Goal: Transaction & Acquisition: Obtain resource

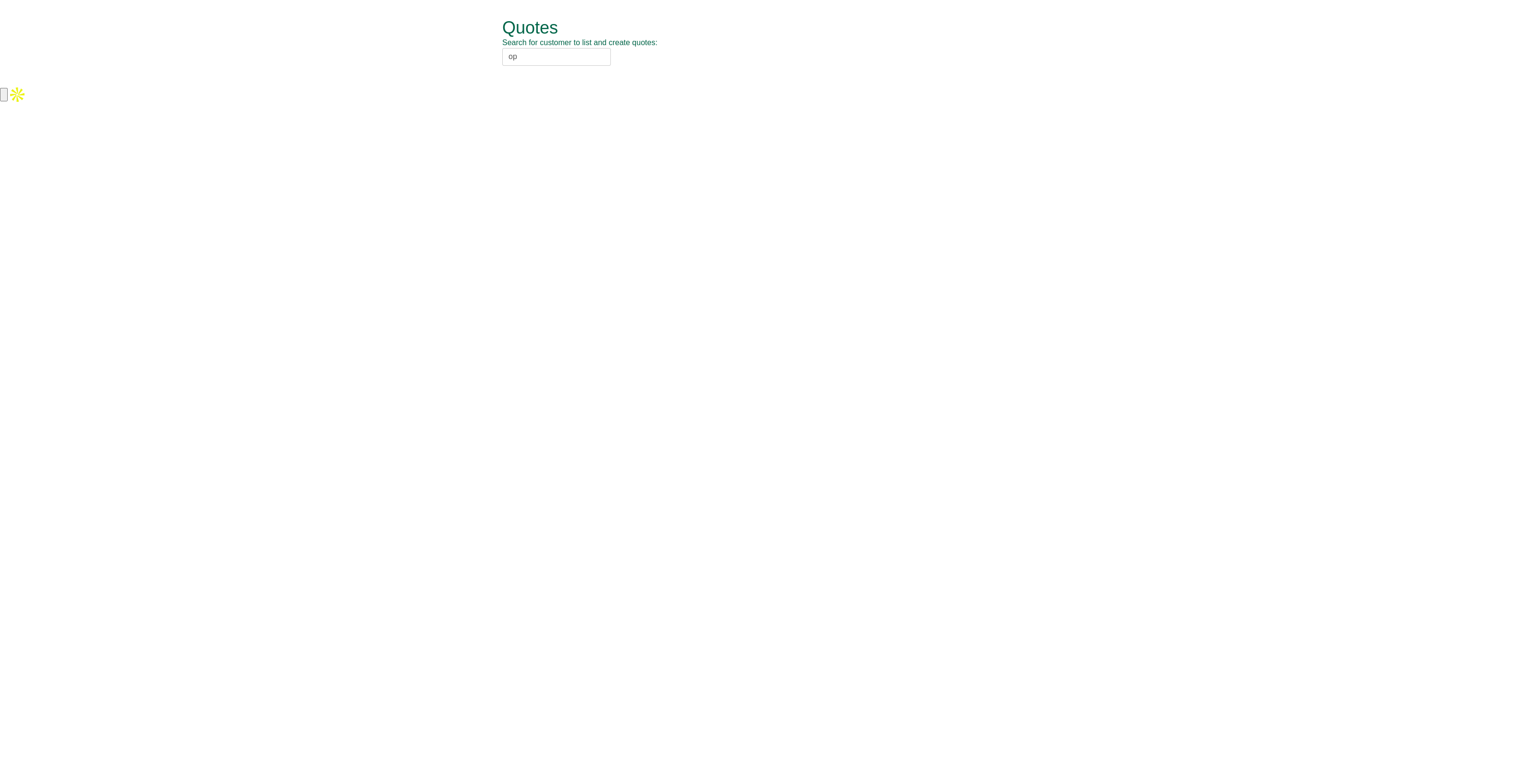
type input "o"
type input "[PERSON_NAME]"
click at [546, 70] on div "[PERSON_NAME] [PERSON_NAME] LLP (MOO46)" at bounding box center [757, 72] width 499 height 9
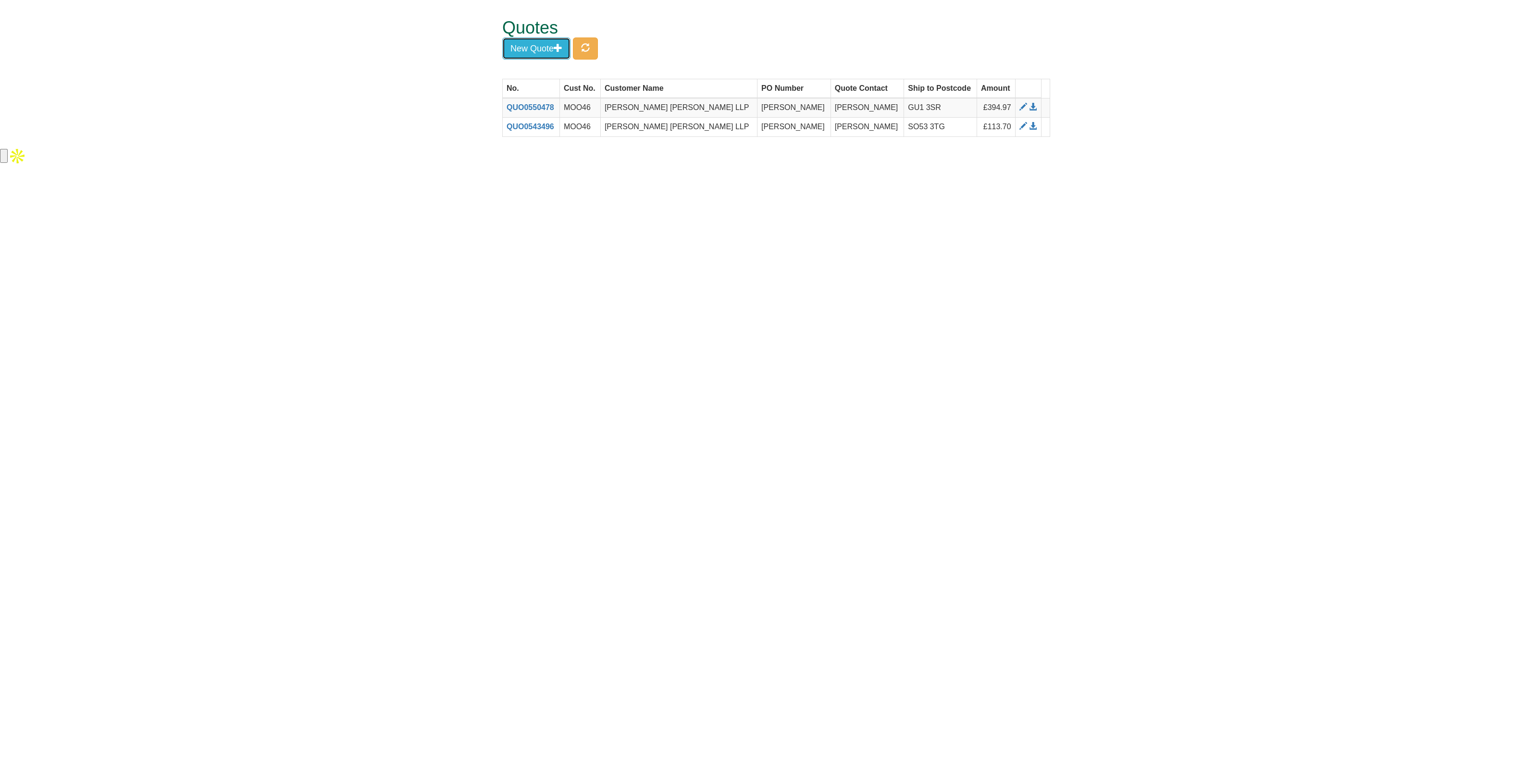
click at [537, 50] on button "New Quote" at bounding box center [536, 48] width 68 height 22
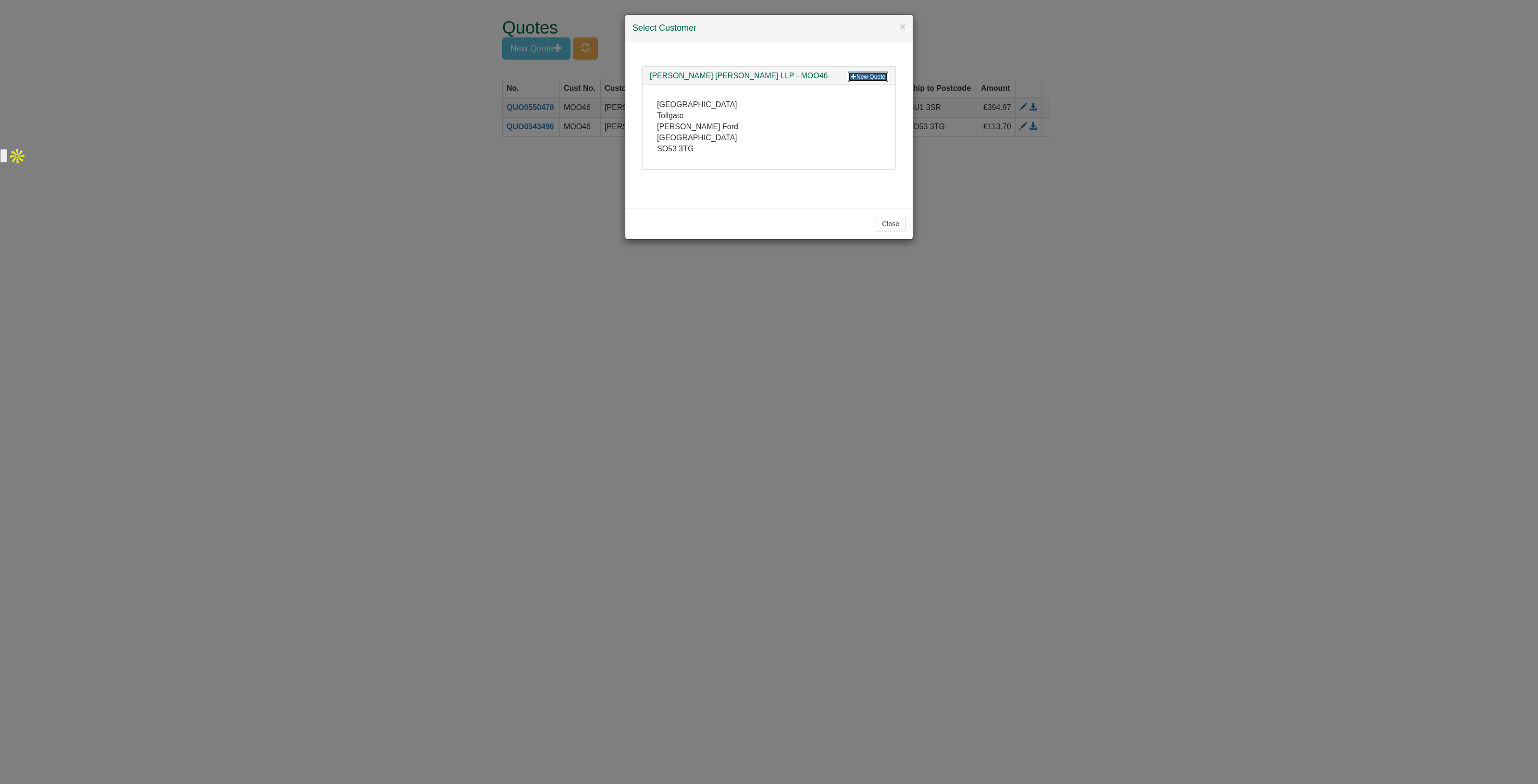
click at [871, 75] on link "New Quote" at bounding box center [868, 77] width 40 height 11
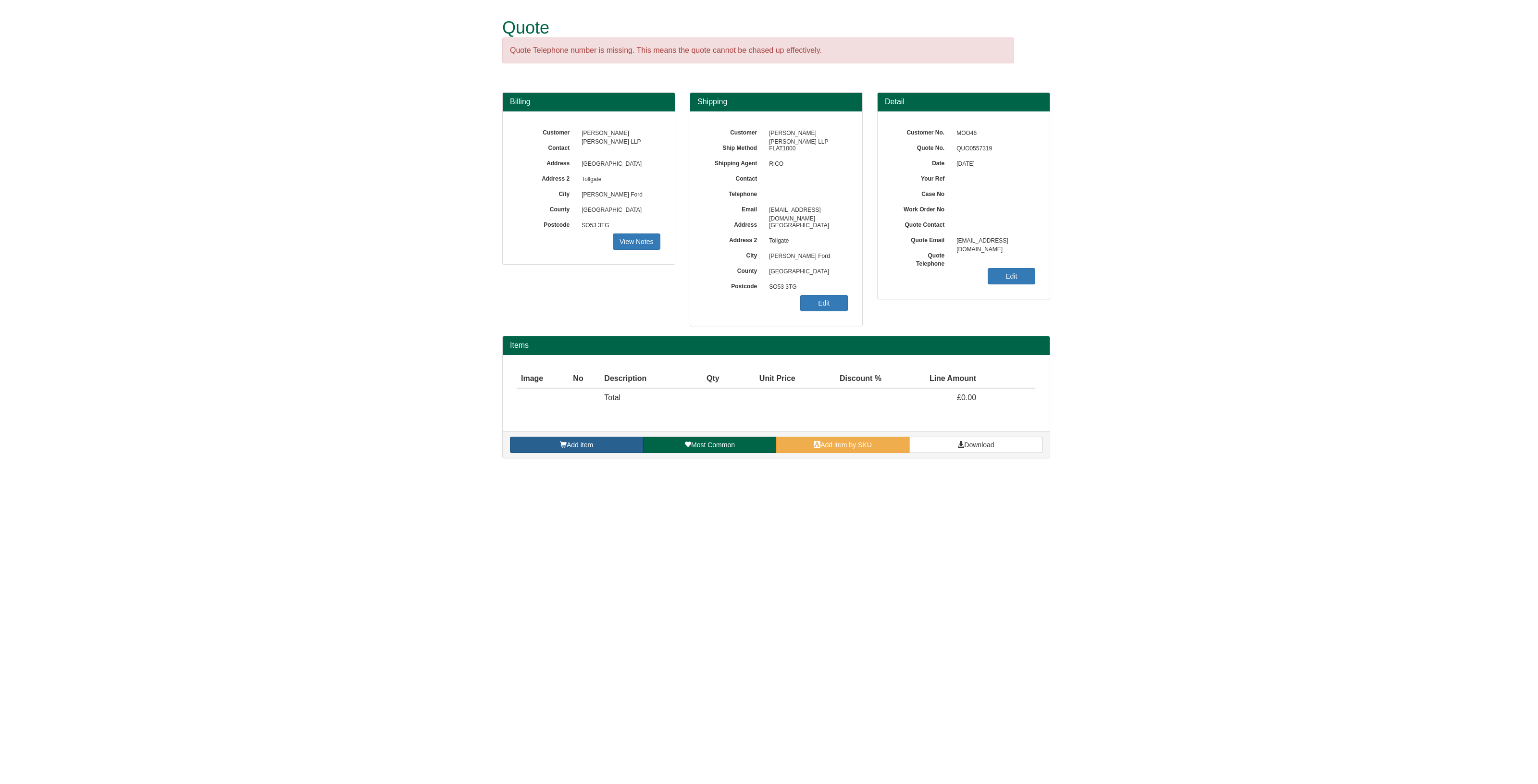
click at [581, 449] on link "Add item" at bounding box center [576, 444] width 133 height 17
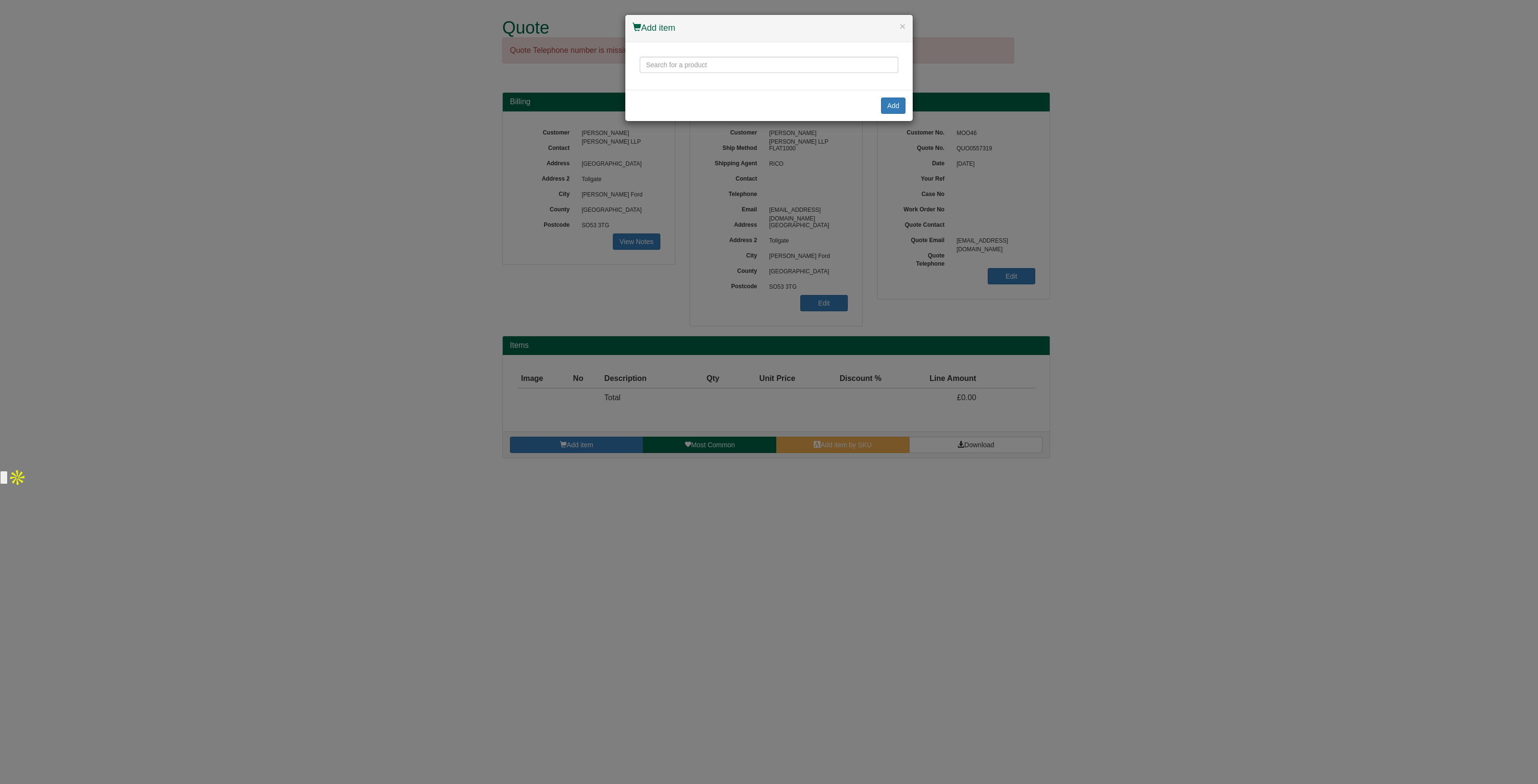
click at [748, 56] on div at bounding box center [769, 66] width 288 height 48
click at [732, 65] on input "text" at bounding box center [769, 64] width 259 height 17
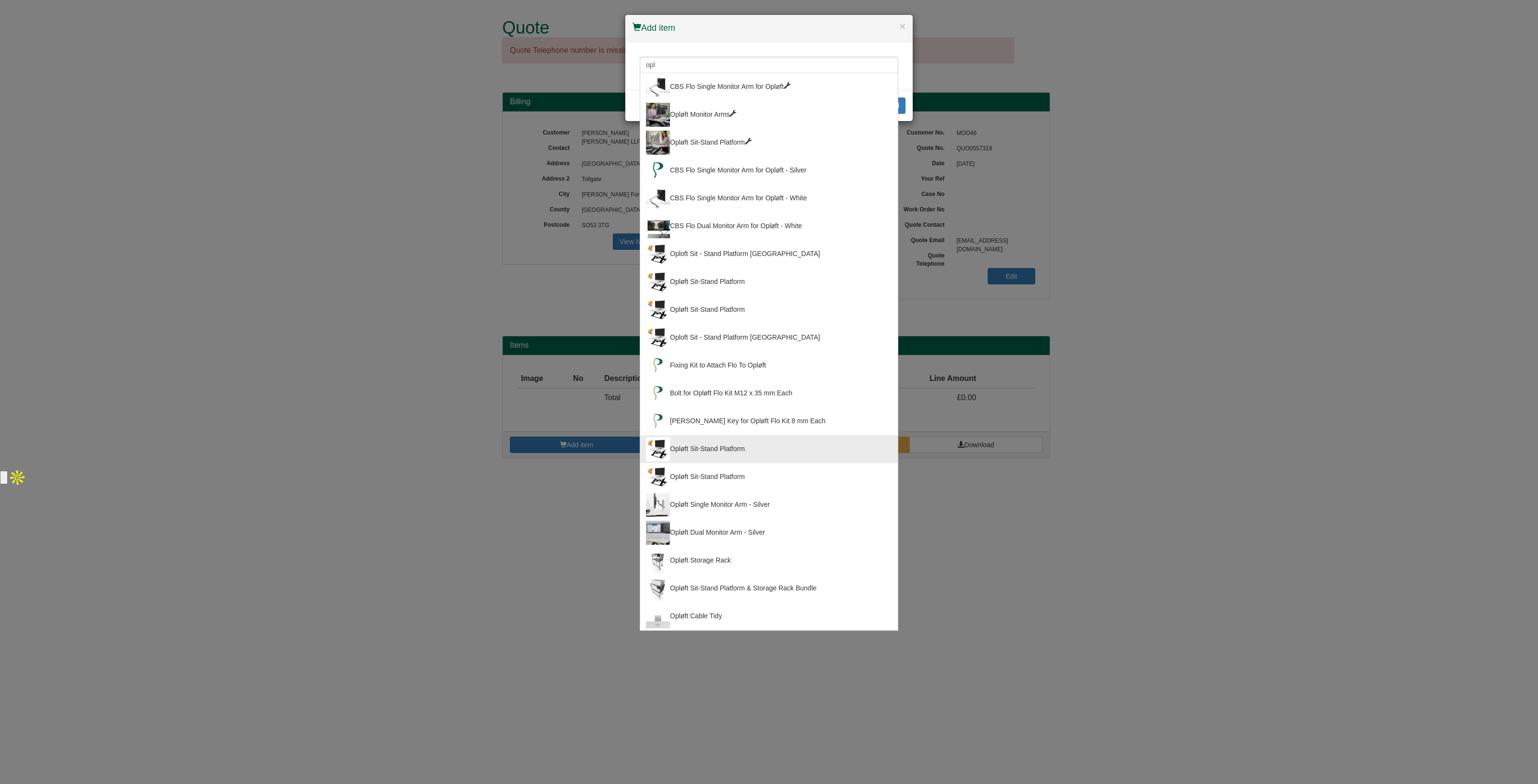
click at [747, 448] on div "Opløft Sit-Stand Platform" at bounding box center [769, 449] width 246 height 24
type input "Opløft Sit-Stand Platform"
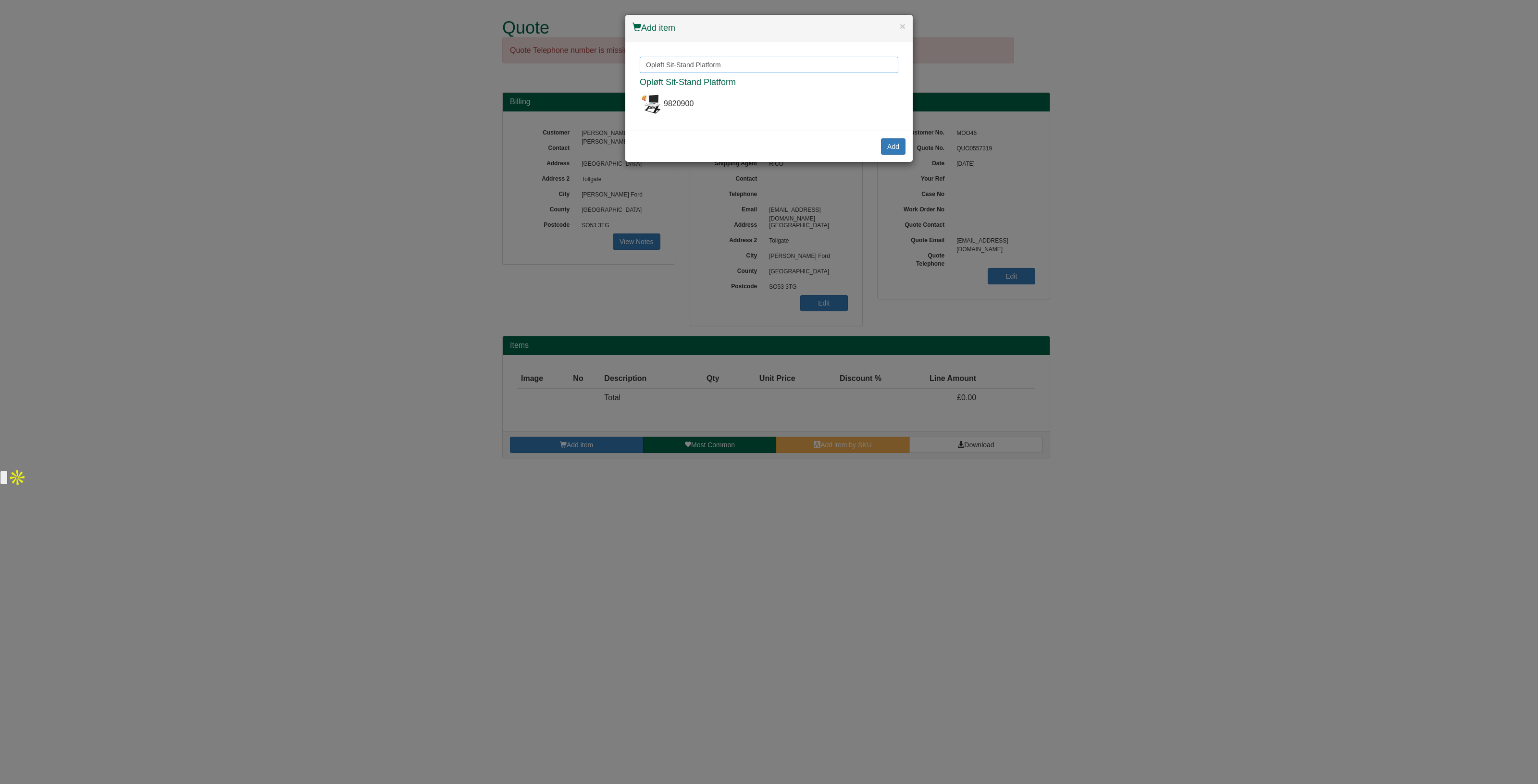
click at [741, 61] on input "Opløft Sit-Stand Platform" at bounding box center [769, 64] width 259 height 17
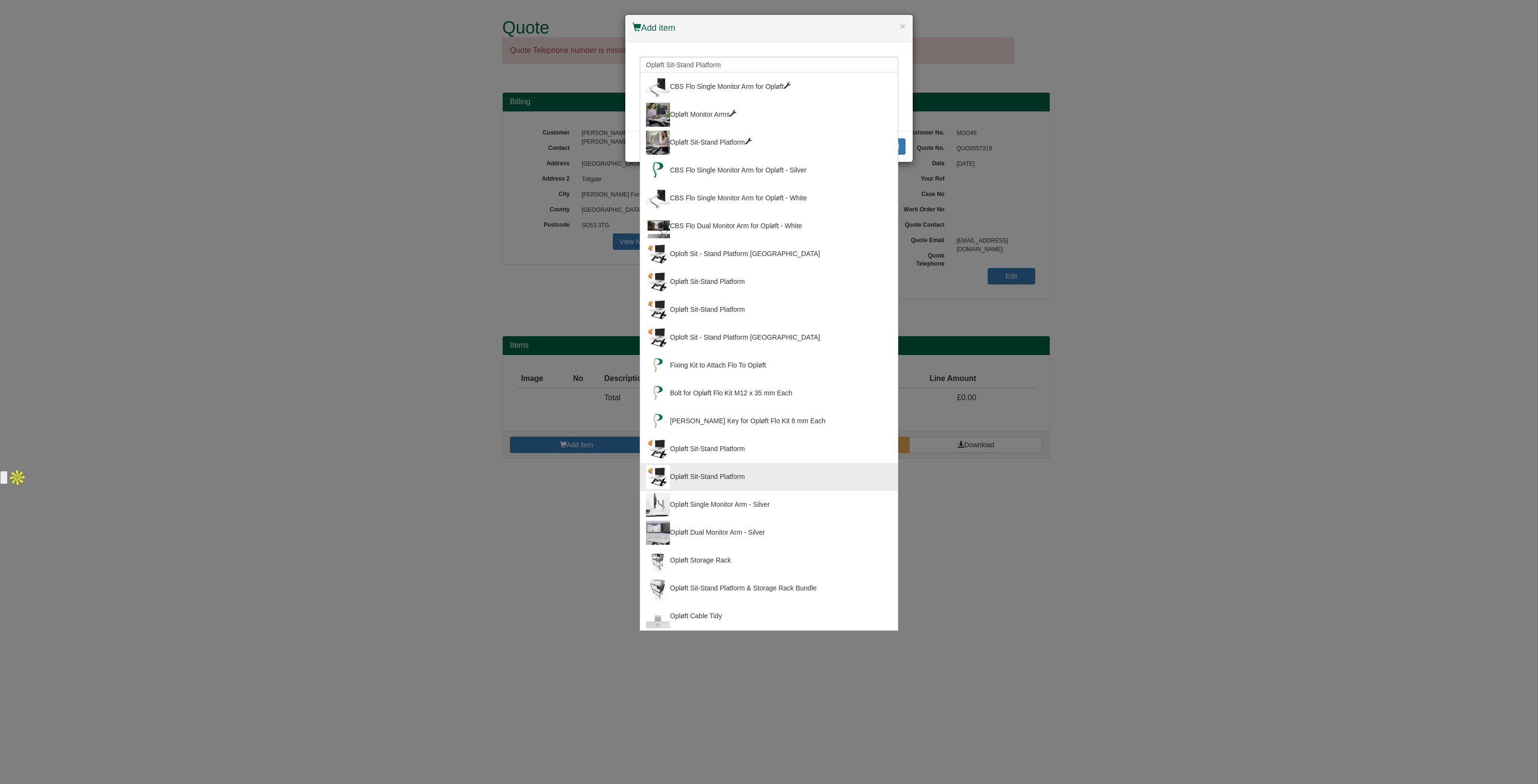
click at [762, 471] on div "Opløft Sit-Stand Platform" at bounding box center [769, 477] width 246 height 24
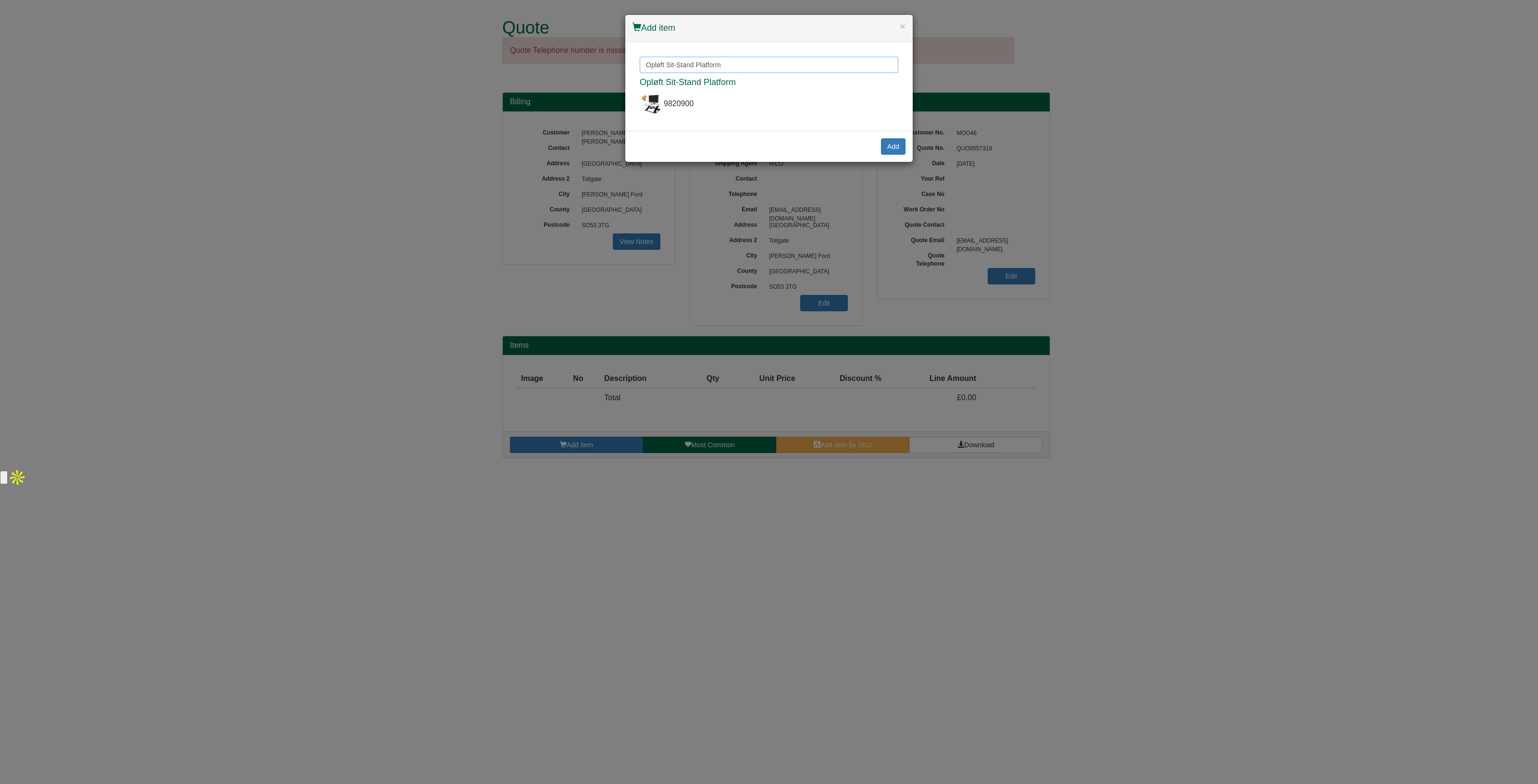
click at [747, 67] on input "Opløft Sit-Stand Platform" at bounding box center [769, 64] width 259 height 17
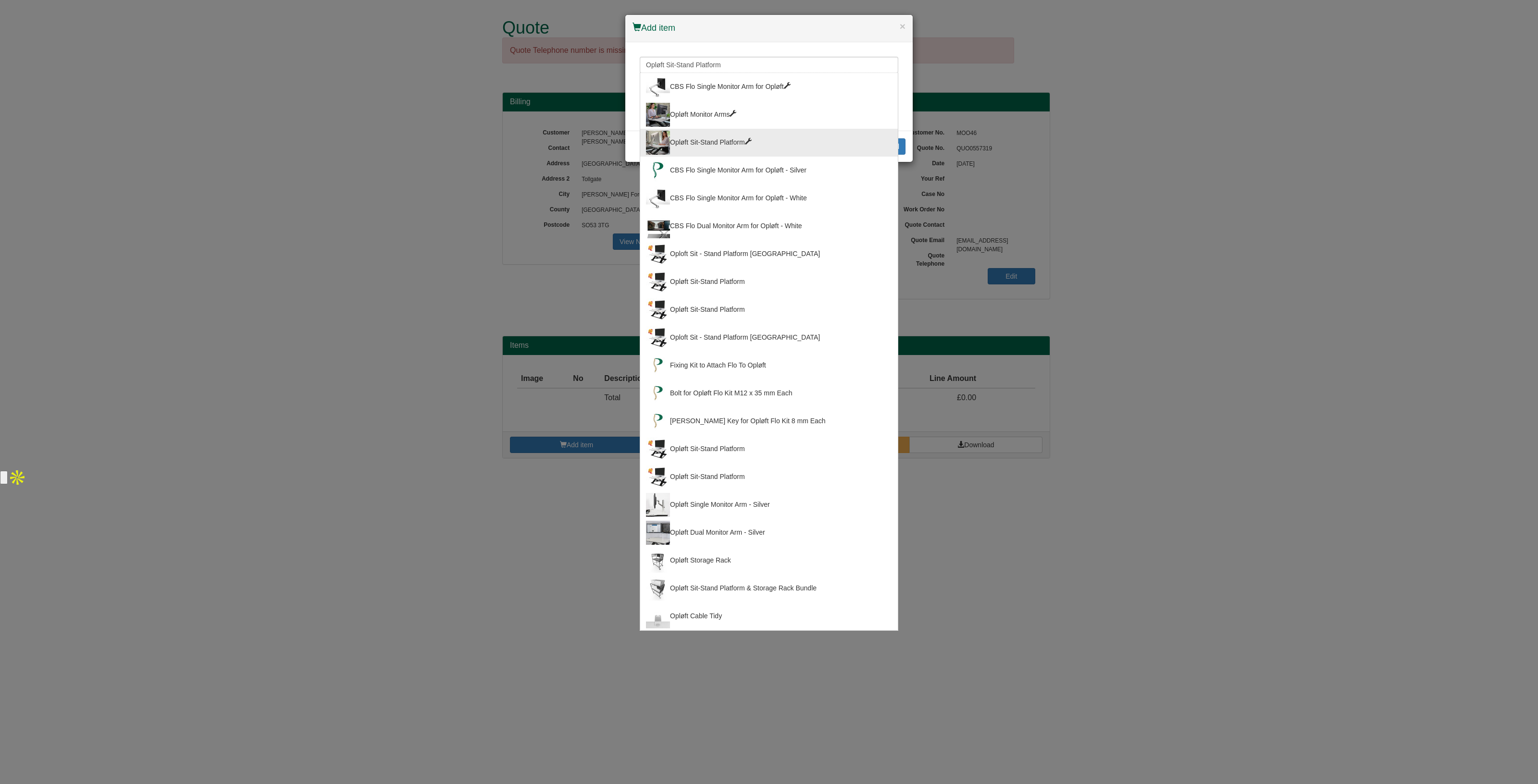
click at [744, 299] on div "Opløft Sit-Stand Platform" at bounding box center [769, 309] width 246 height 24
click at [764, 69] on input "Opløft Sit-Stand Platform" at bounding box center [769, 64] width 259 height 17
click at [739, 136] on div "Opløft Sit-Stand Platform" at bounding box center [769, 142] width 246 height 24
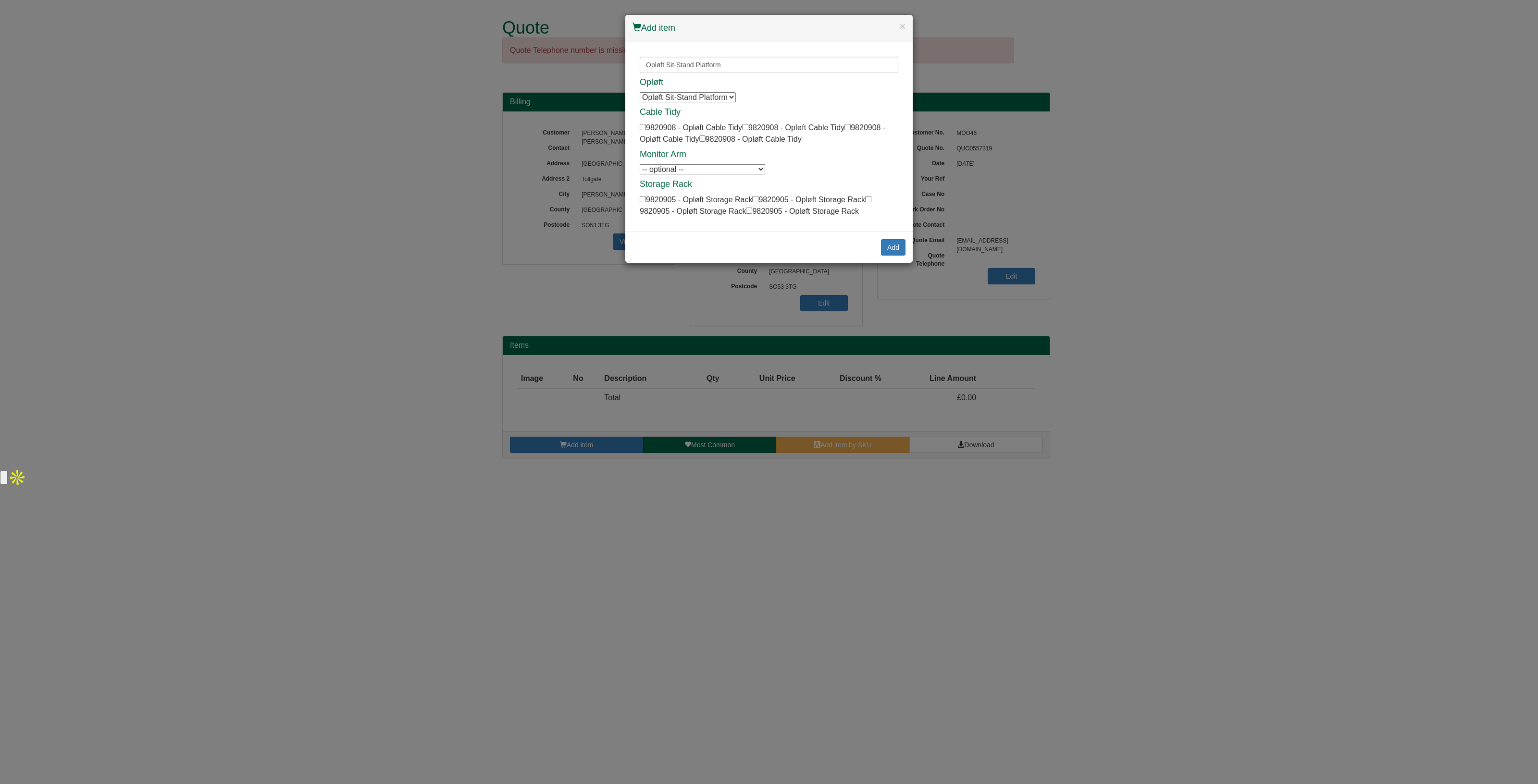
click at [671, 168] on select "-- optional -- Opløft Single Monitor Arm - Silver Opløft Single Monitor Arm - S…" at bounding box center [703, 169] width 126 height 10
select select "9820902"
click at [640, 164] on select "-- optional -- Opløft Single Monitor Arm - Silver Opløft Single Monitor Arm - S…" at bounding box center [703, 169] width 126 height 10
click at [893, 246] on button "Add" at bounding box center [893, 247] width 25 height 17
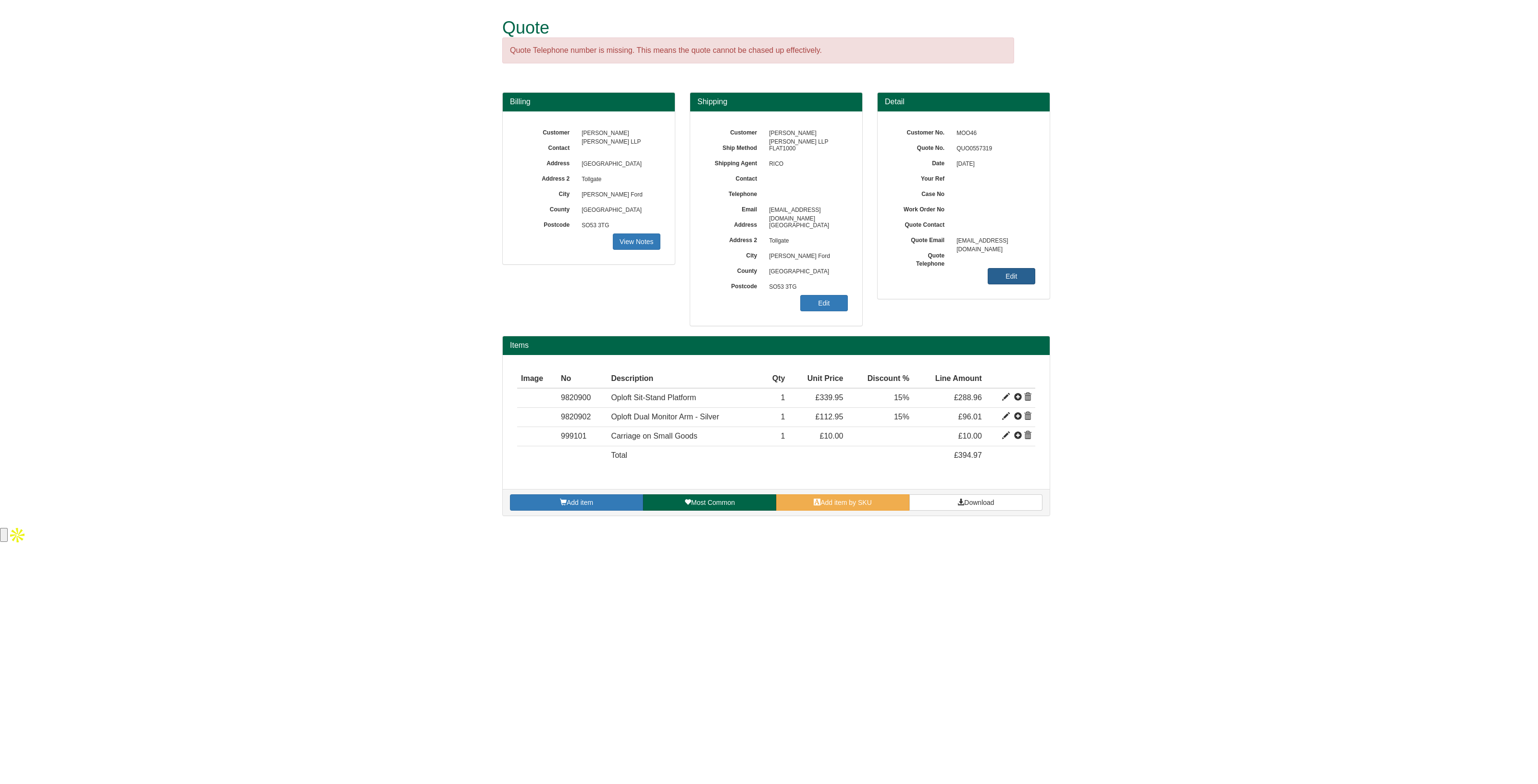
click at [1013, 273] on link "Edit" at bounding box center [1011, 276] width 48 height 17
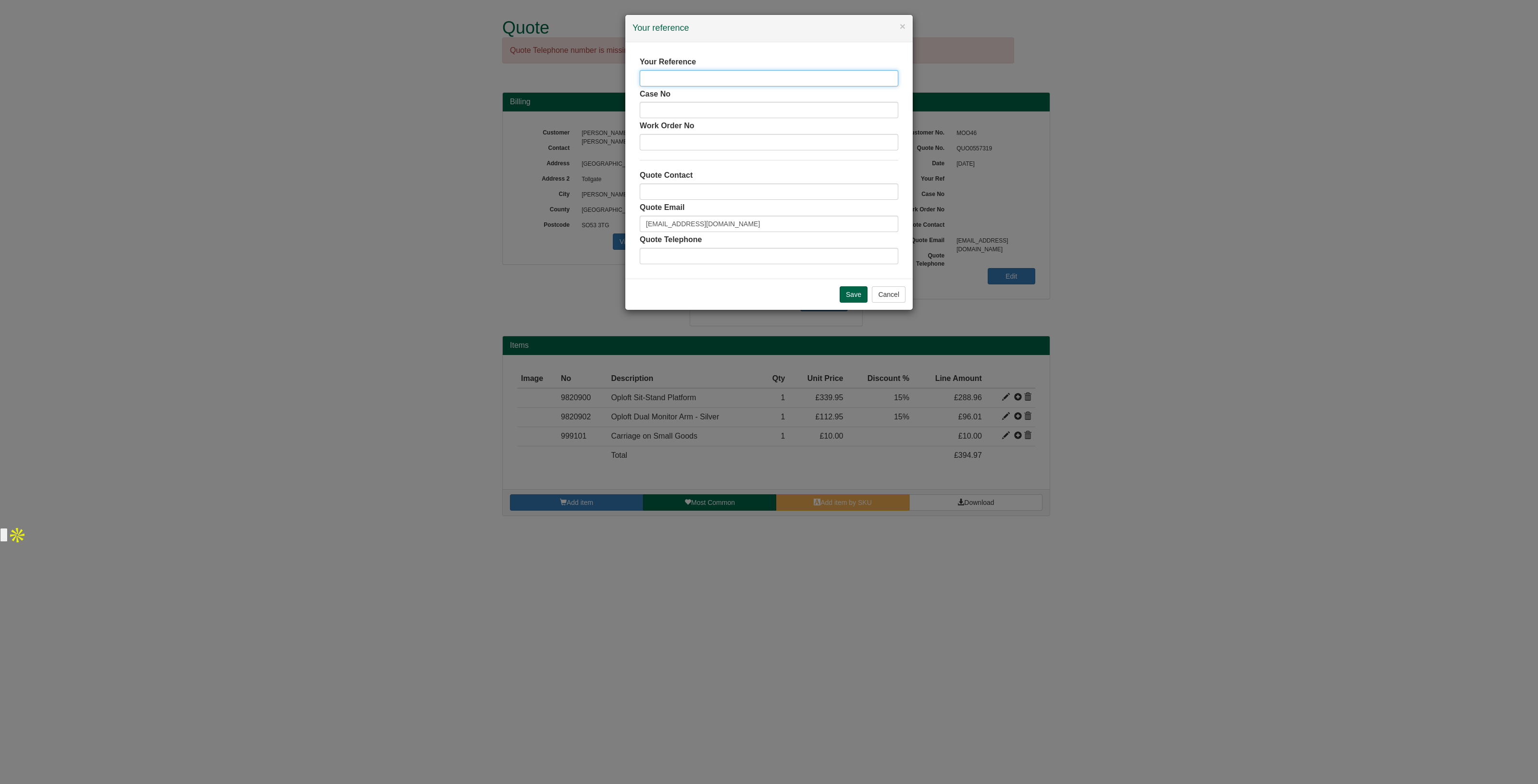
click at [679, 73] on input "text" at bounding box center [769, 78] width 259 height 17
type input "Victoria Dunn"
click at [677, 193] on input "text" at bounding box center [769, 191] width 259 height 17
type input "[PERSON_NAME]"
drag, startPoint x: 750, startPoint y: 225, endPoint x: 616, endPoint y: 243, distance: 135.2
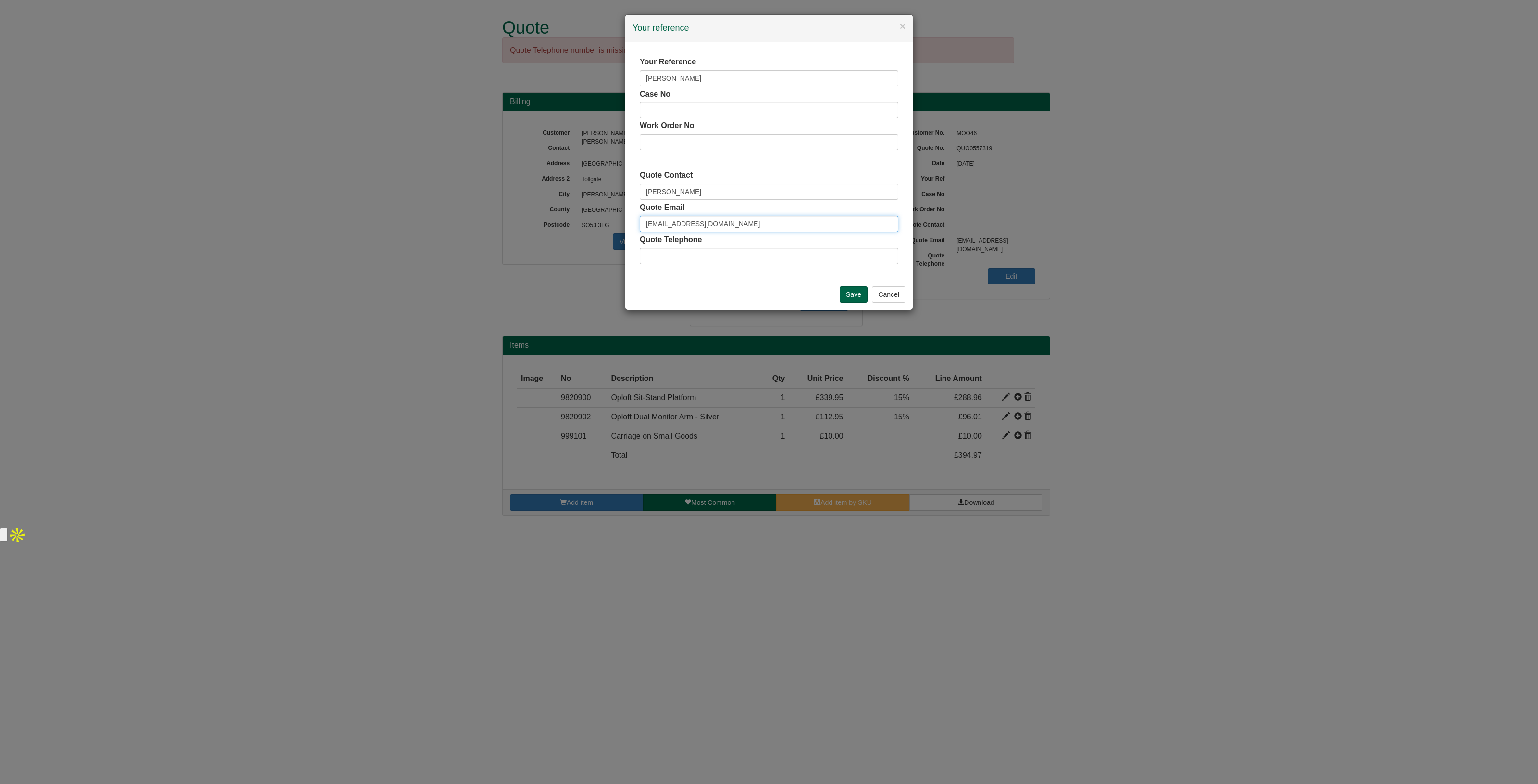
click at [616, 243] on div "× Your reference Your Reference Victoria Dunn Case No Work Order No Quote Conta…" at bounding box center [769, 392] width 1538 height 784
click at [856, 290] on input "Save" at bounding box center [854, 294] width 28 height 17
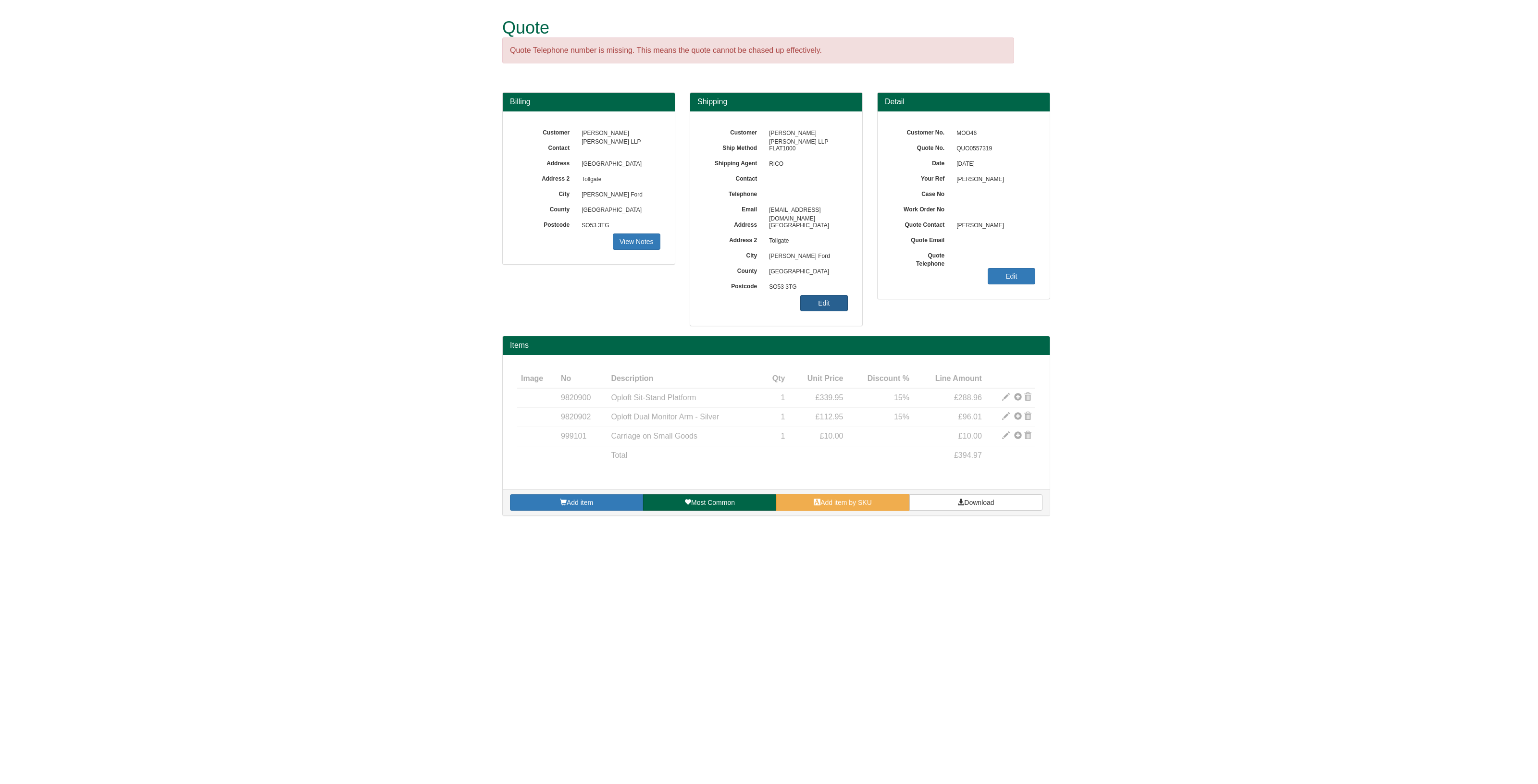
click at [818, 298] on link "Edit" at bounding box center [824, 303] width 48 height 17
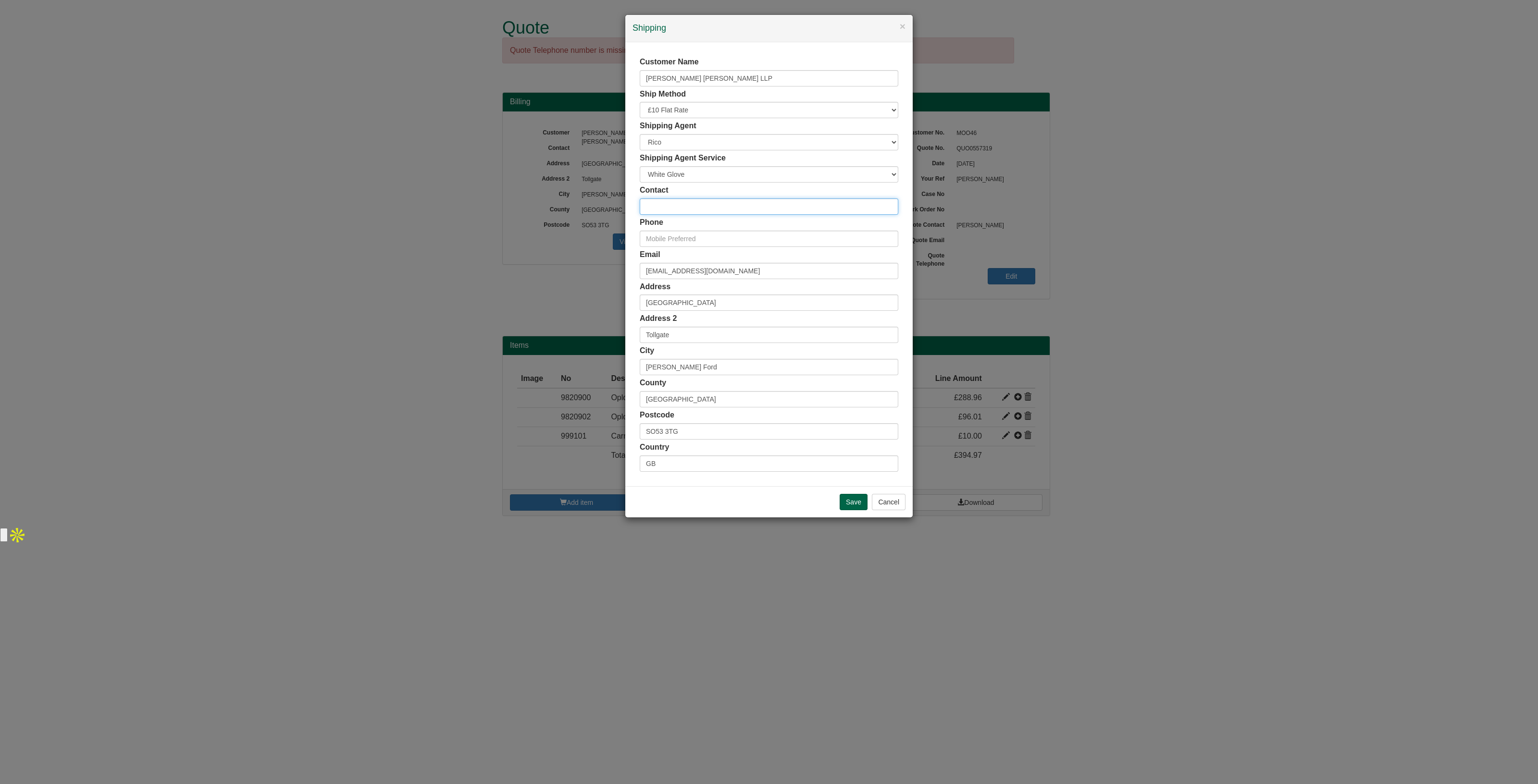
click at [658, 202] on input "text" at bounding box center [769, 207] width 259 height 17
type input "Vicky Dunn"
click at [714, 231] on input "text" at bounding box center [769, 238] width 259 height 17
paste input "M +44 (0)7584 700493"
click at [656, 237] on input "M +44 (0)7584 700493" at bounding box center [769, 238] width 259 height 17
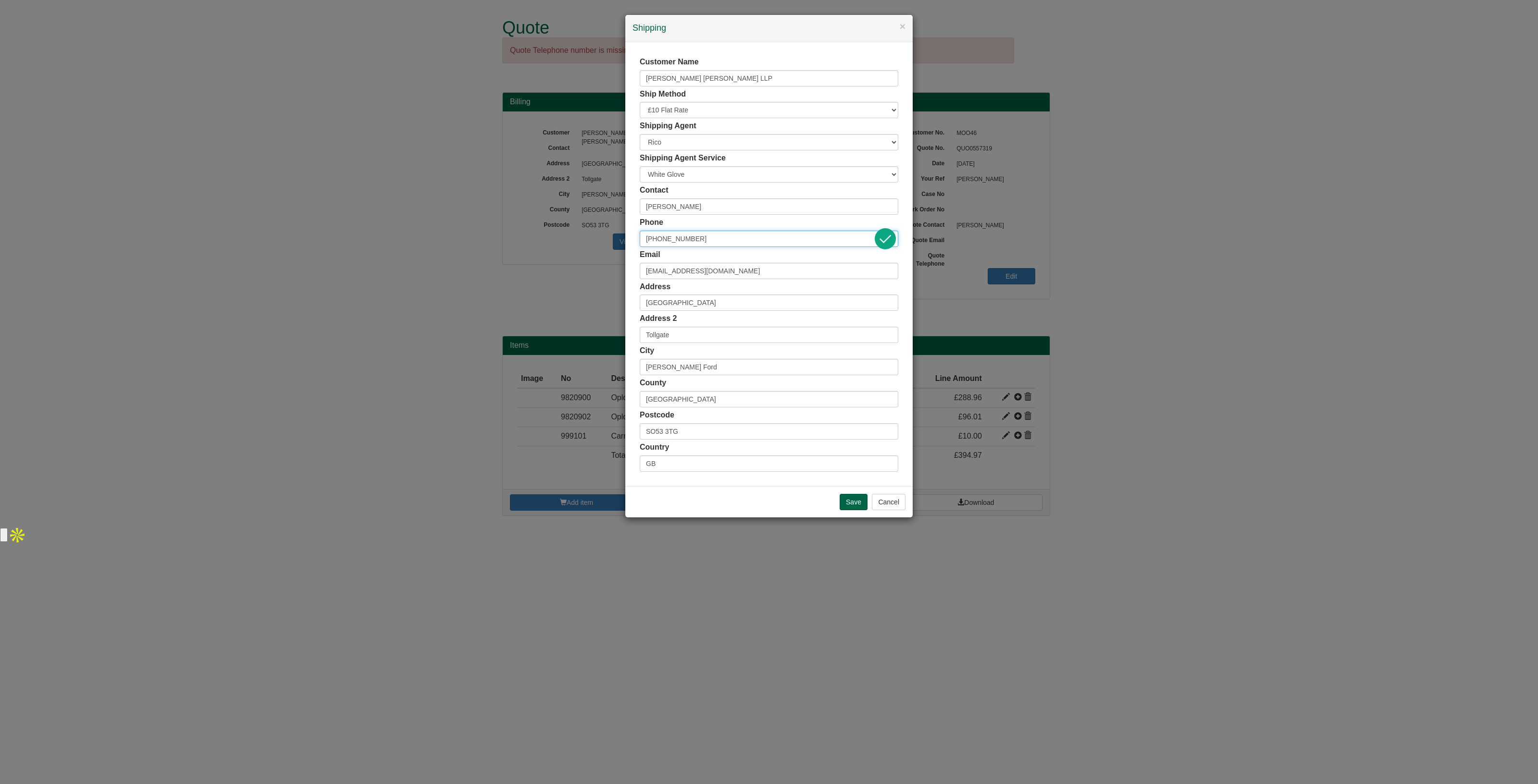
click at [657, 236] on input "44 (0)7584 700493" at bounding box center [769, 238] width 259 height 17
type input "07584 700493"
drag, startPoint x: 765, startPoint y: 266, endPoint x: 601, endPoint y: 270, distance: 164.0
click at [601, 270] on div "× Shipping Customer Name Moore Barlow LLP Ship Method Free of Charge £5 Flat Ra…" at bounding box center [769, 392] width 1538 height 784
paste input "Victoria.Dunn@moorebarlow"
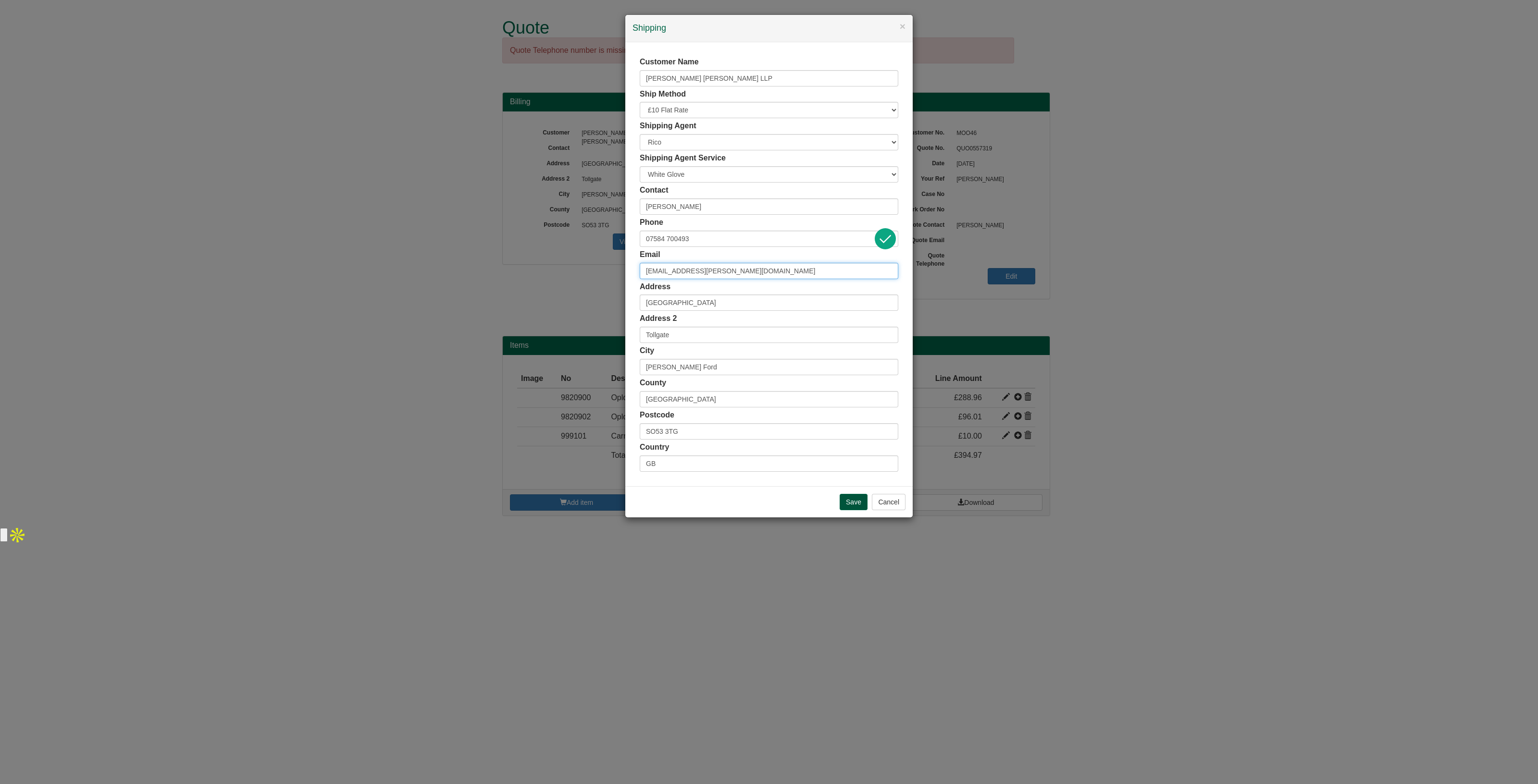
type input "Victoria.Dunn@moorebarlow.com"
click at [849, 499] on input "Save" at bounding box center [854, 502] width 28 height 17
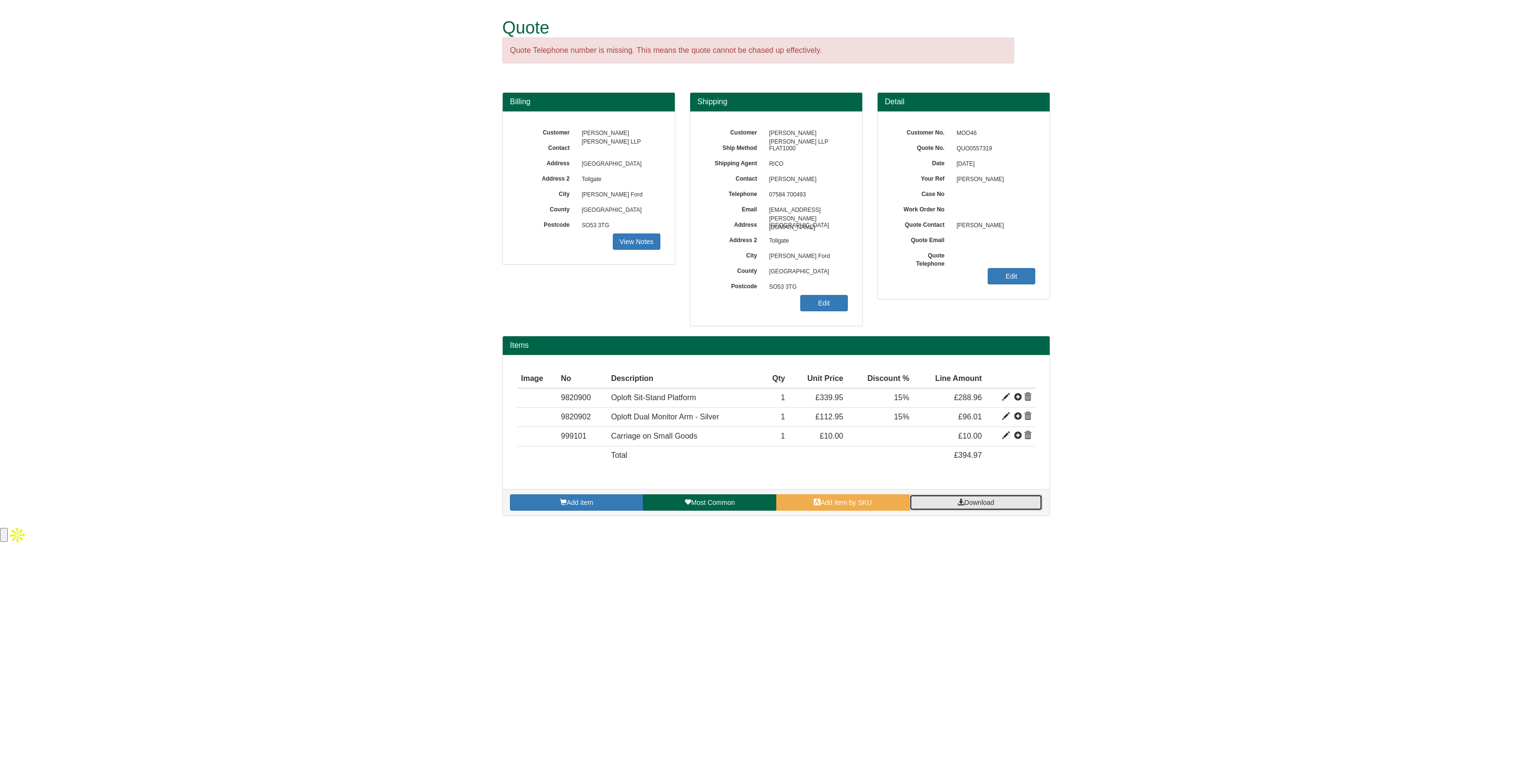
click at [986, 504] on span "Download" at bounding box center [979, 502] width 30 height 8
